Goal: Task Accomplishment & Management: Manage account settings

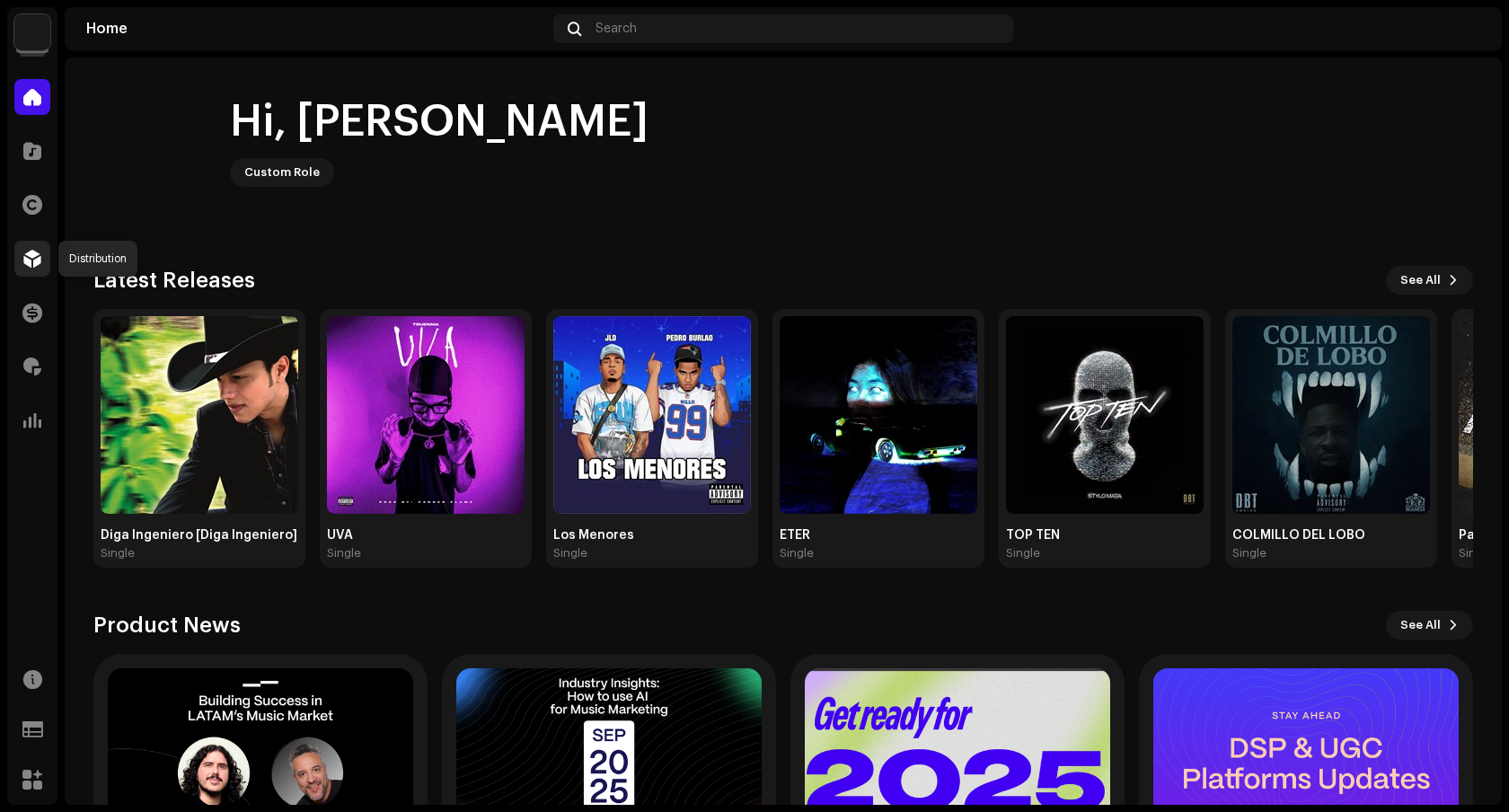
click at [35, 273] on div at bounding box center [32, 259] width 36 height 36
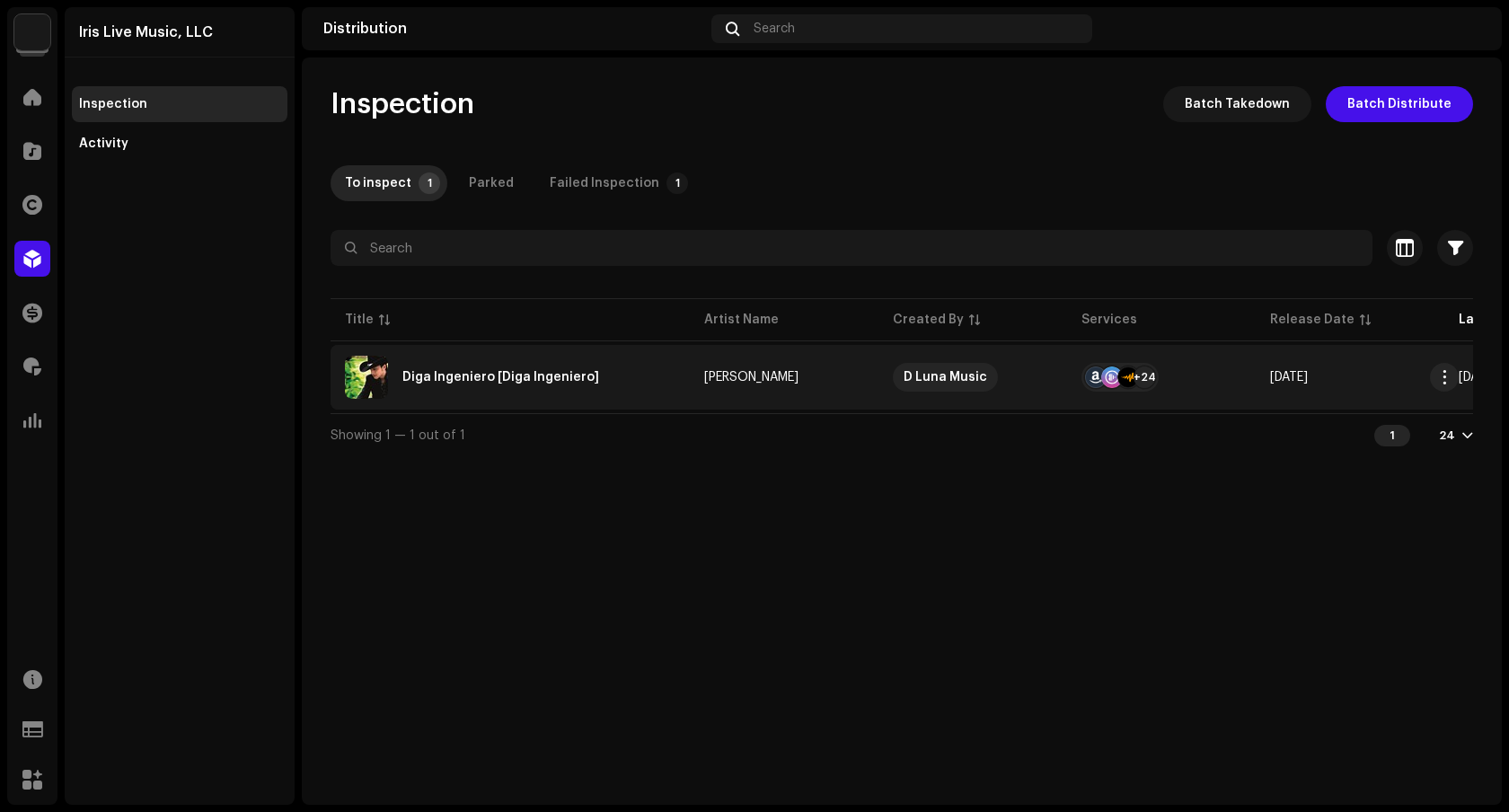
click at [647, 380] on div "Diga Ingeniero [Diga Ingeniero]" at bounding box center [511, 377] width 331 height 43
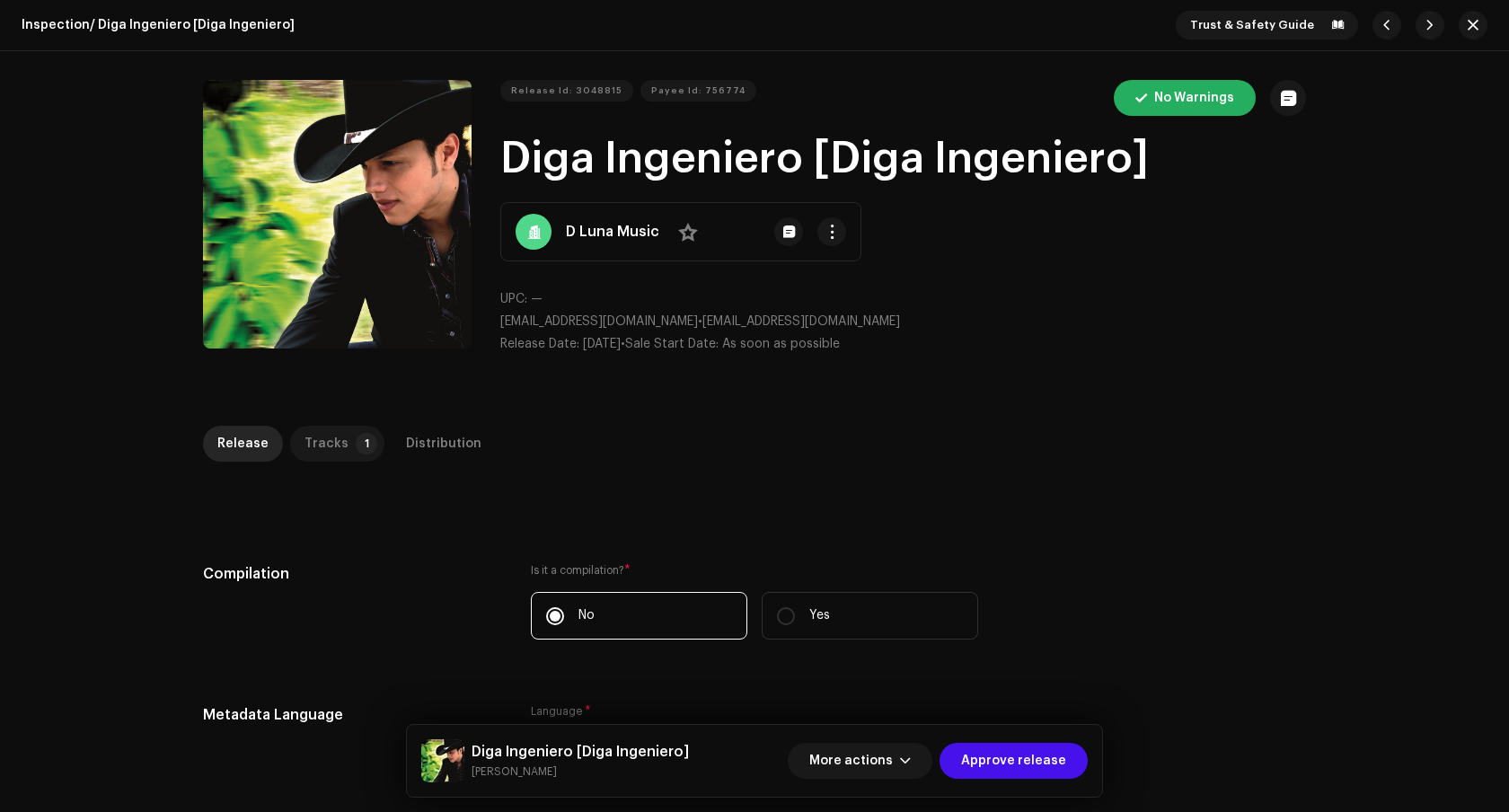
click at [313, 444] on div "Tracks" at bounding box center [326, 444] width 44 height 36
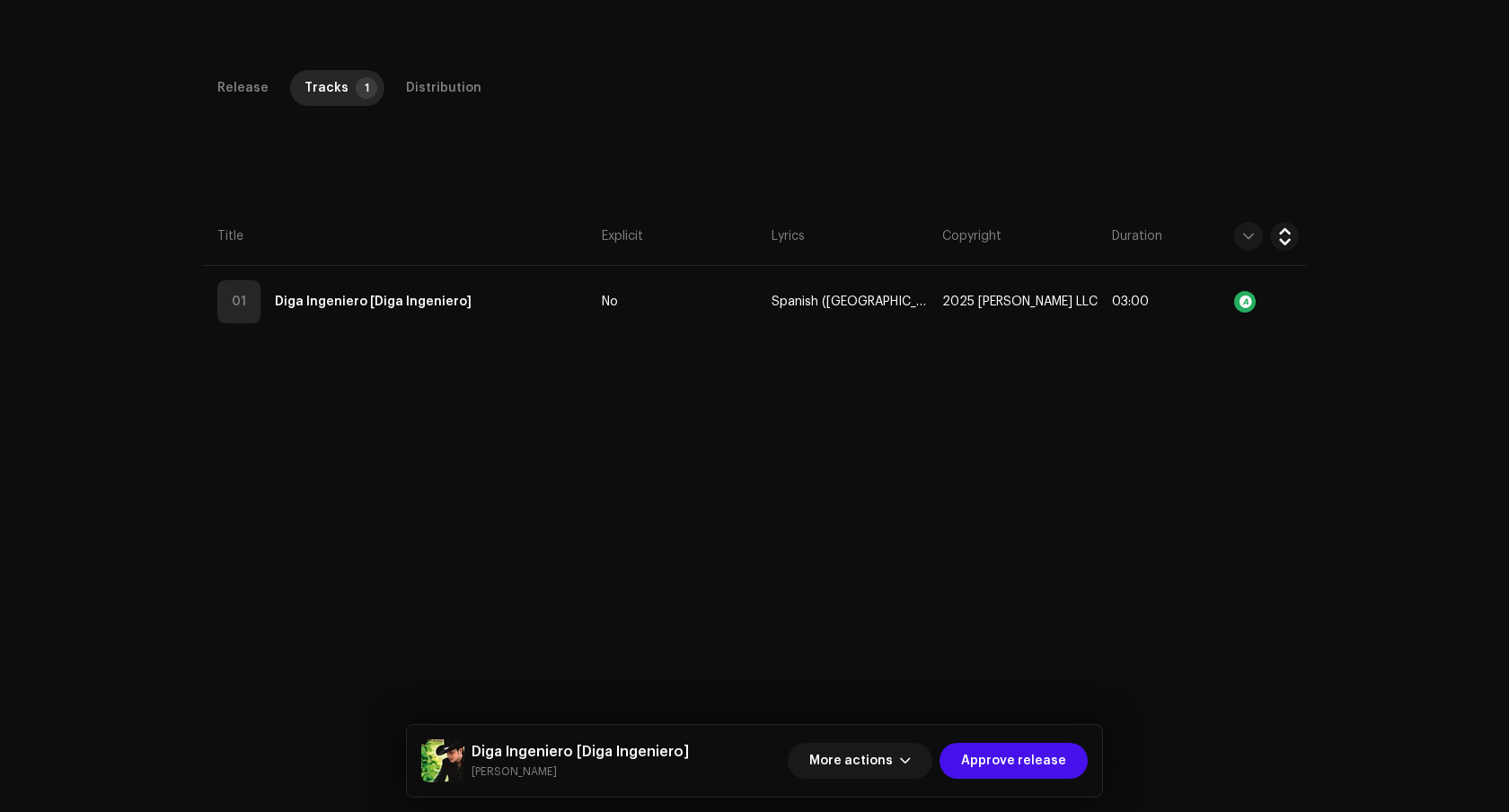
scroll to position [392, 0]
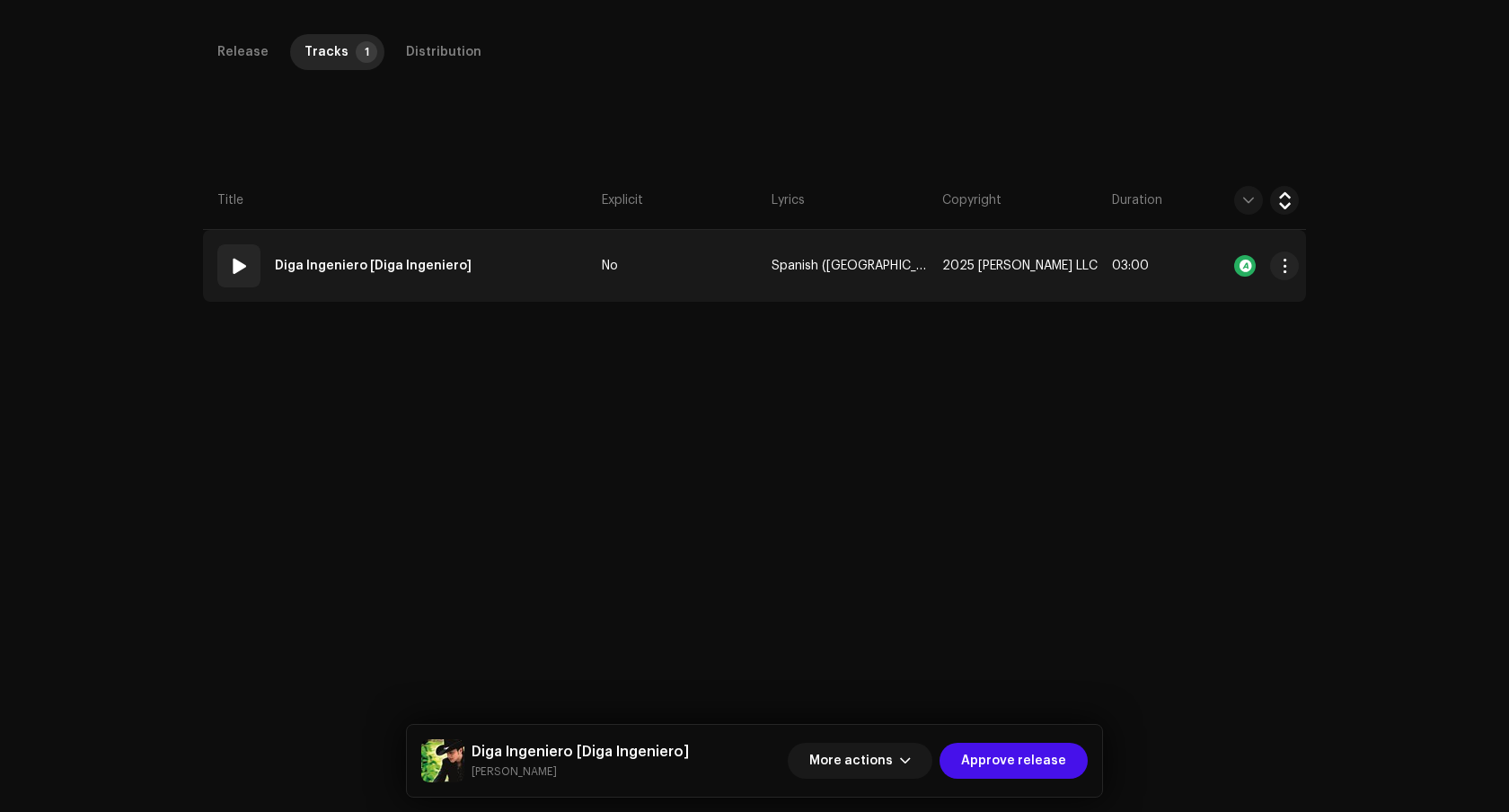
click at [531, 275] on td "01 Diga Ingeniero [Diga Ingeniero]" at bounding box center [398, 266] width 392 height 72
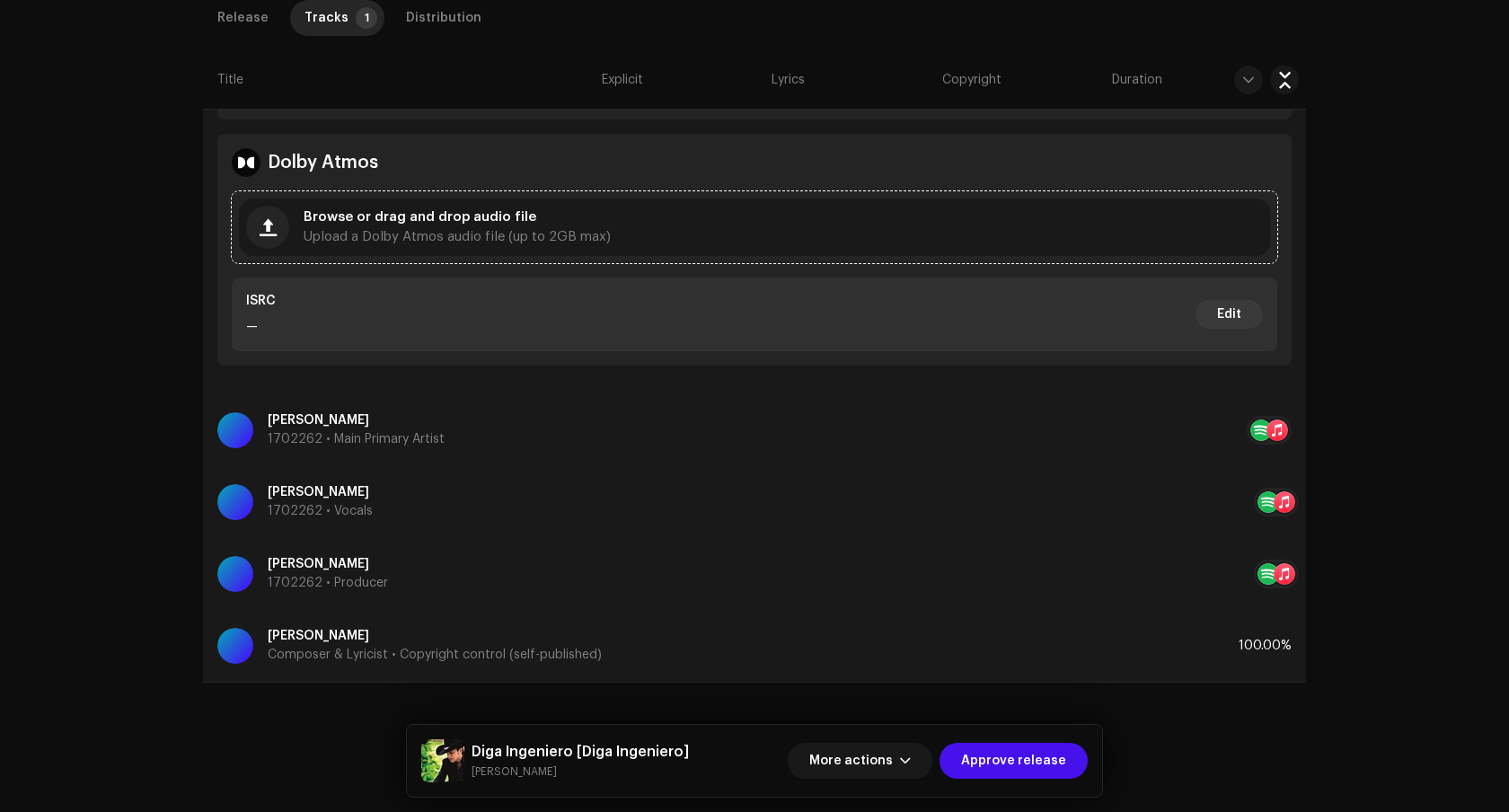
scroll to position [0, 0]
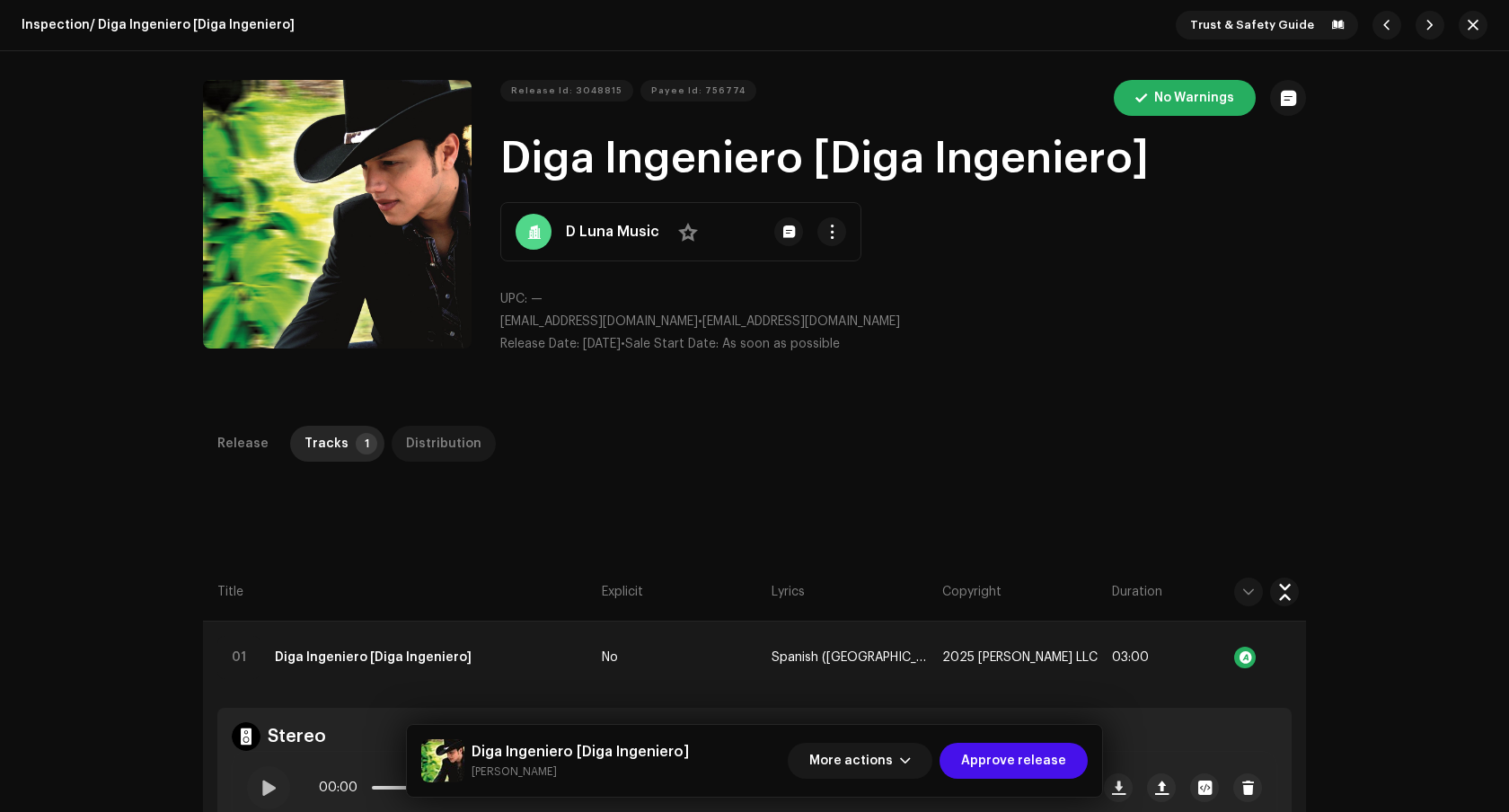
click at [445, 442] on div "Distribution" at bounding box center [443, 444] width 75 height 36
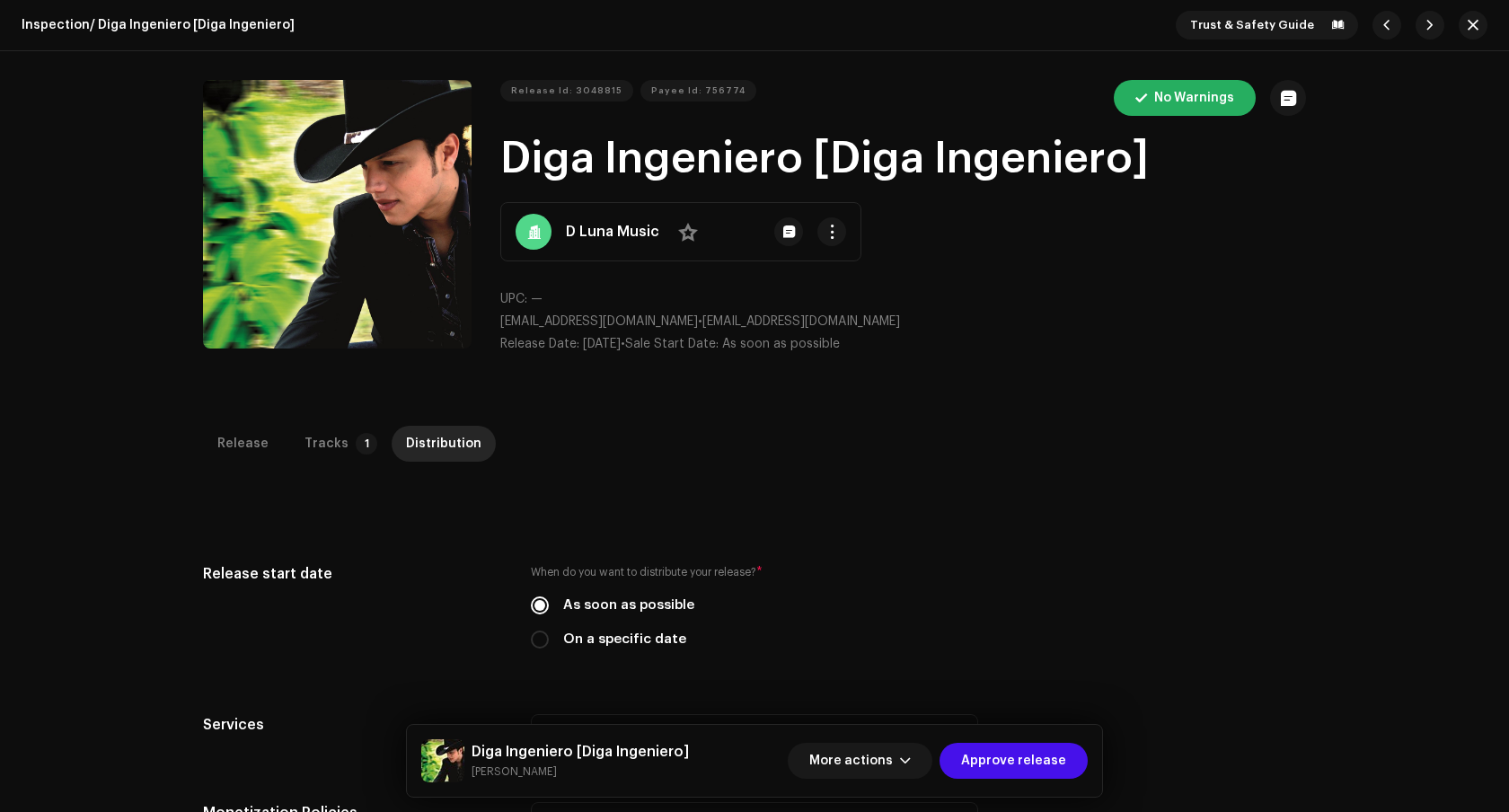
scroll to position [484, 0]
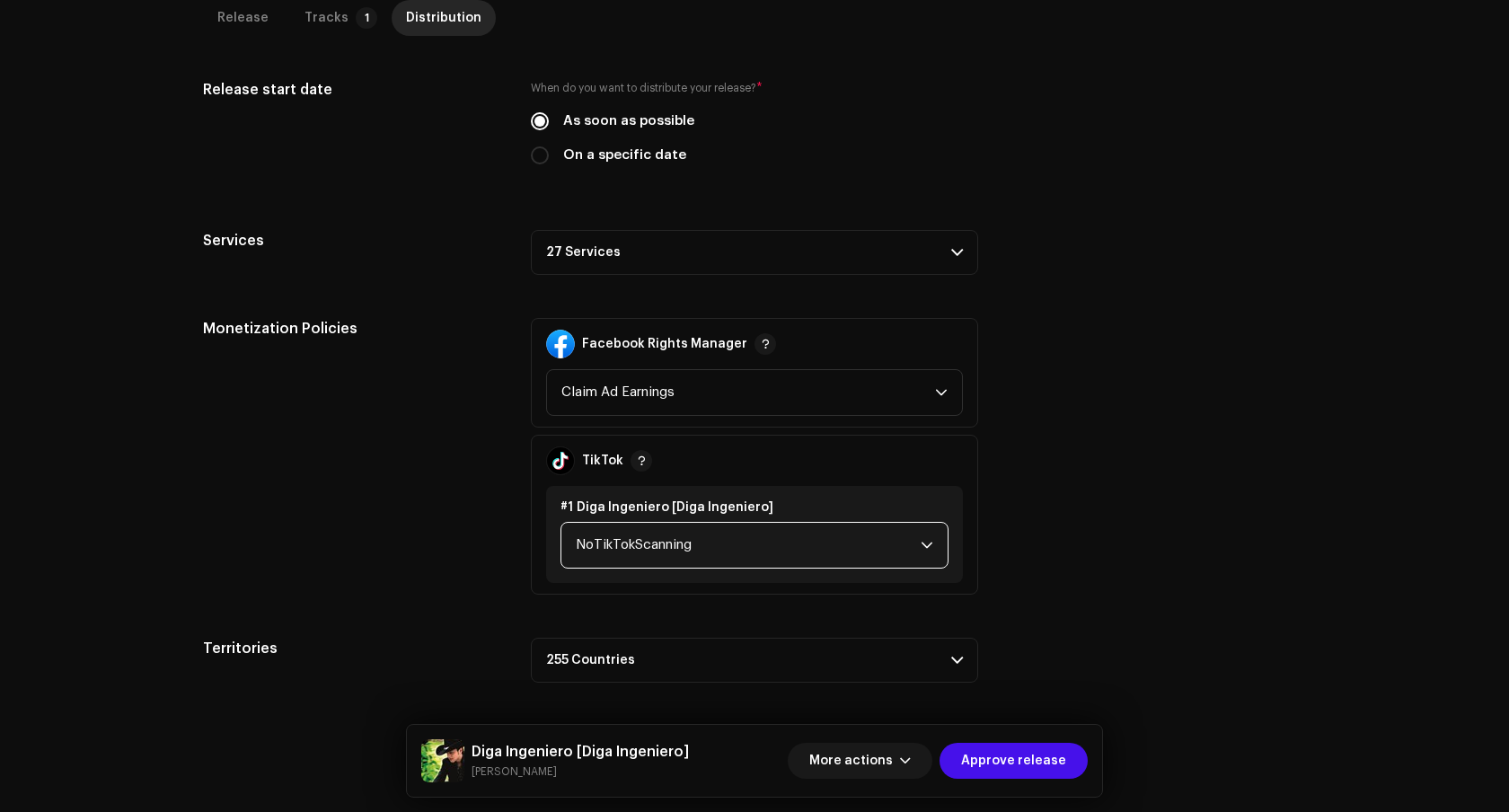
click at [711, 551] on span "NoTikTokScanning" at bounding box center [747, 545] width 345 height 45
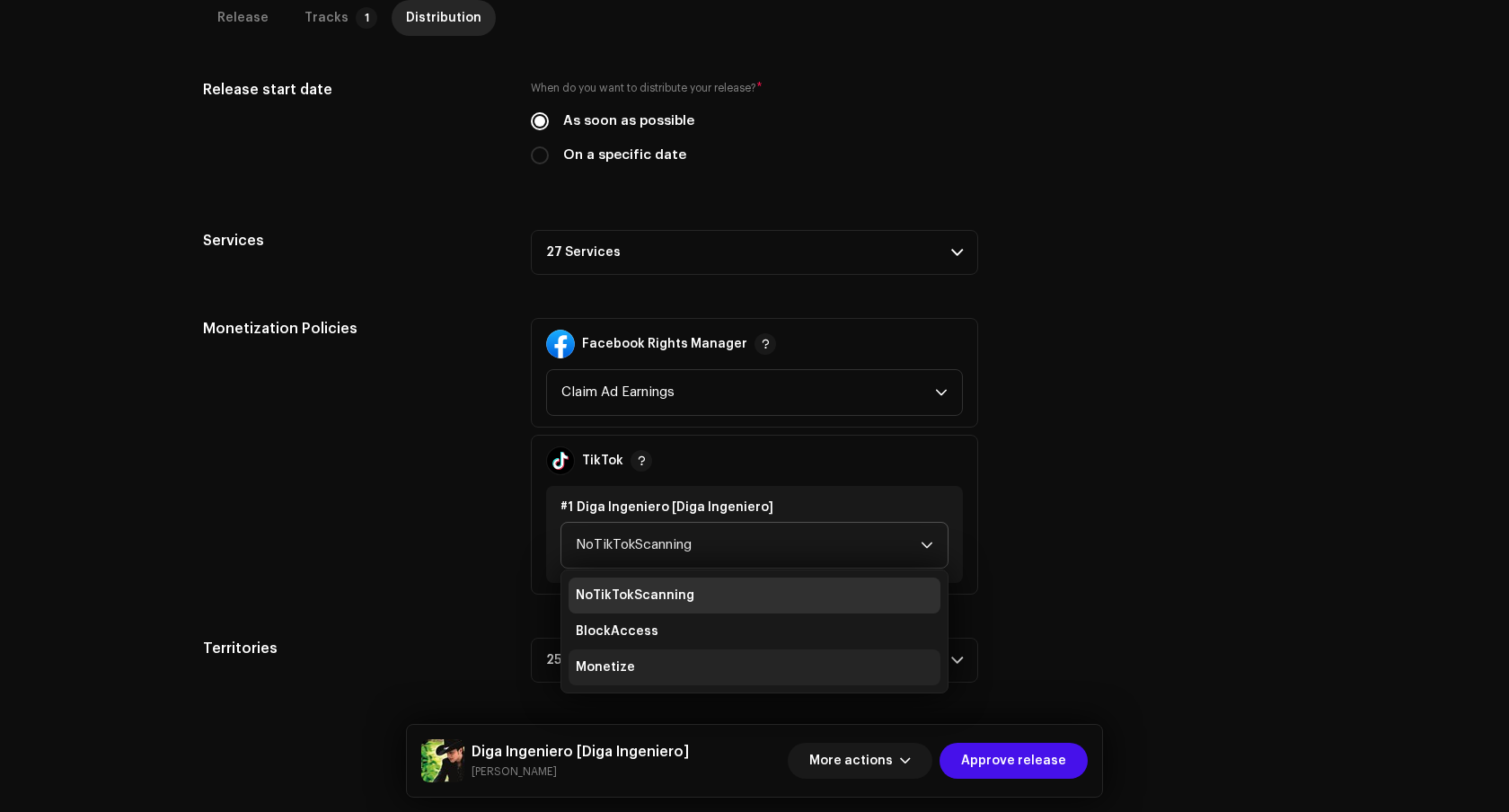
click at [670, 667] on li "Monetize" at bounding box center [754, 667] width 372 height 36
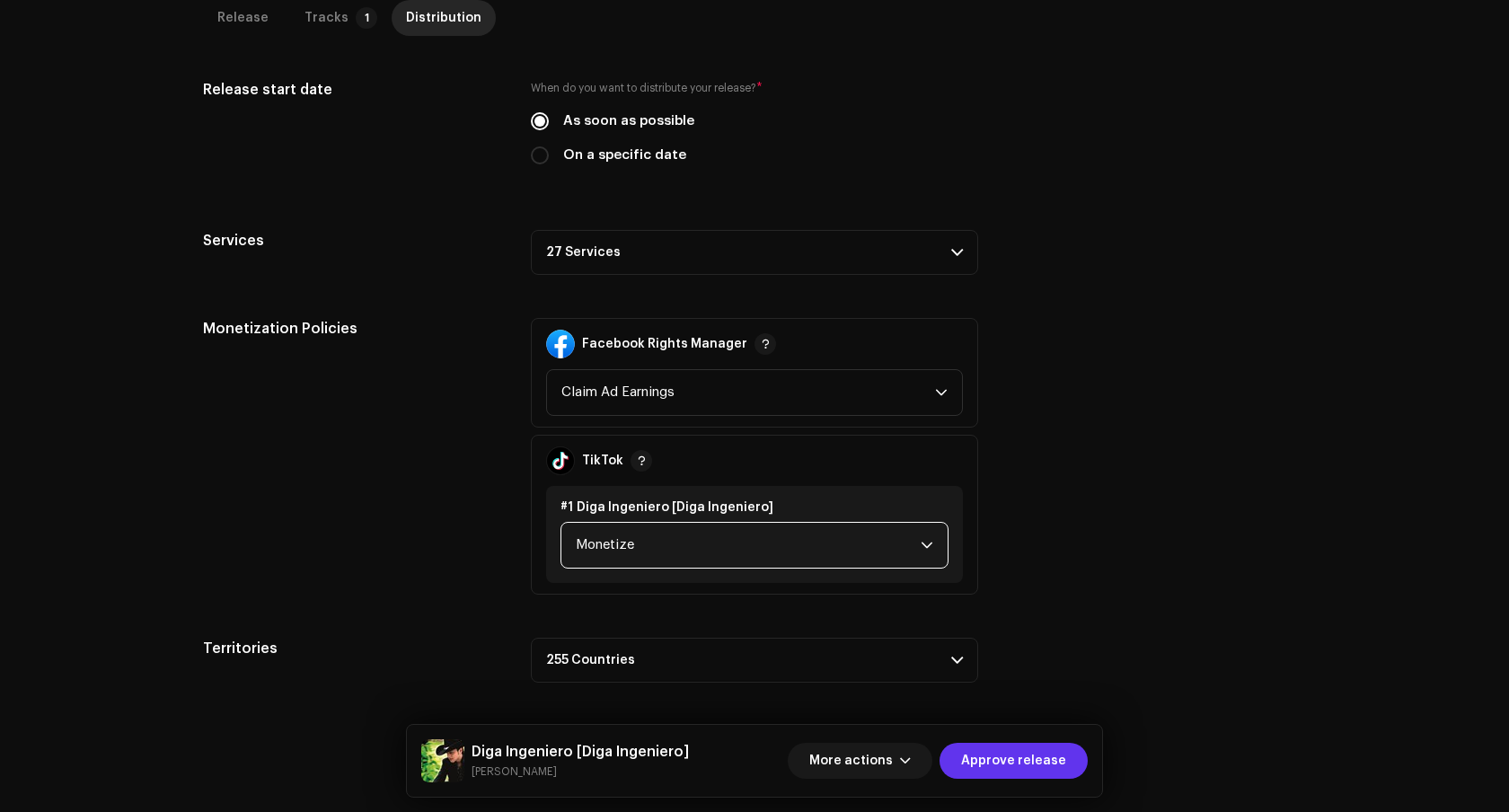
click at [1026, 762] on span "Approve release" at bounding box center [1014, 761] width 105 height 36
